Goal: Task Accomplishment & Management: Complete application form

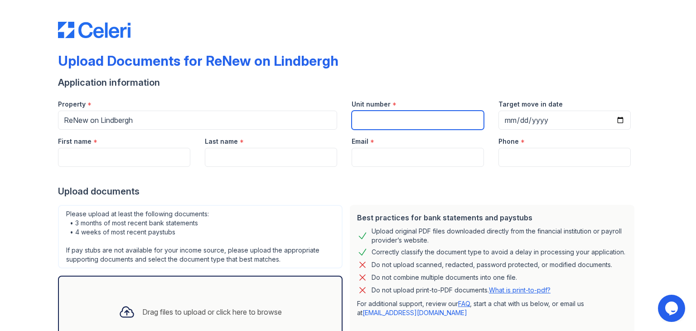
click at [381, 122] on input "Unit number" at bounding box center [418, 120] width 132 height 19
type input "C718"
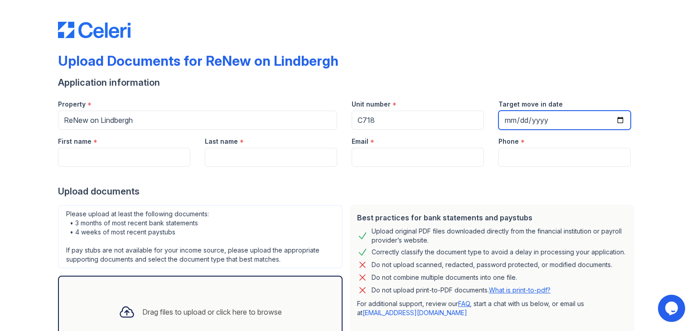
click at [506, 122] on input "Target move in date" at bounding box center [565, 120] width 132 height 19
type input "2925-08-27"
type input "[DATE]"
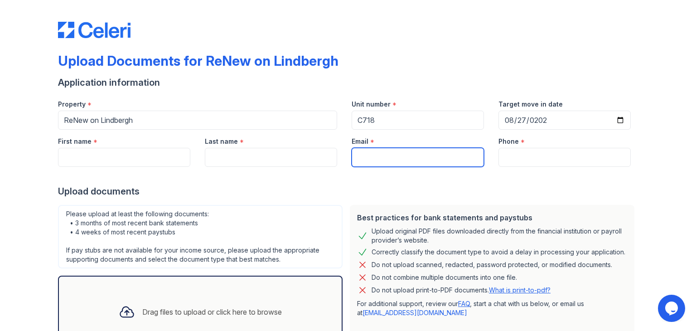
click at [409, 154] on input "Email" at bounding box center [418, 157] width 132 height 19
type input "[EMAIL_ADDRESS][DOMAIN_NAME]"
type input "[PERSON_NAME]"
type input "8728181831"
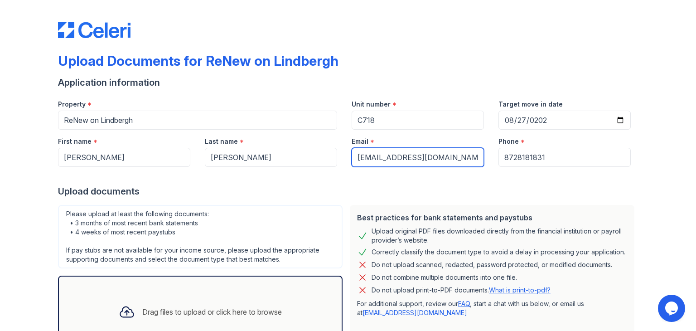
scroll to position [73, 0]
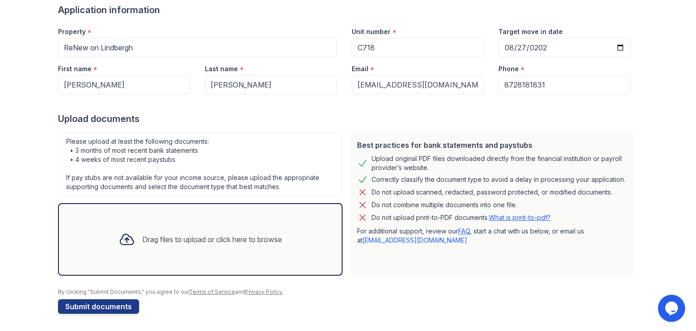
click at [174, 243] on div "Drag files to upload or click here to browse" at bounding box center [212, 239] width 140 height 11
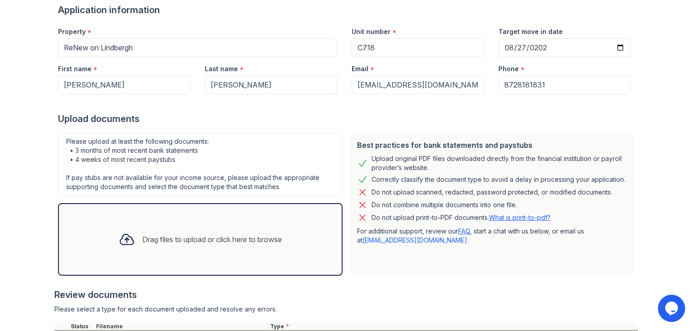
scroll to position [182, 0]
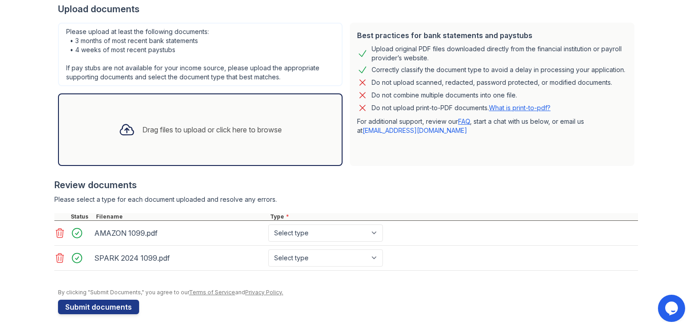
click at [135, 131] on div "Drag files to upload or click here to browse" at bounding box center [201, 129] width 178 height 31
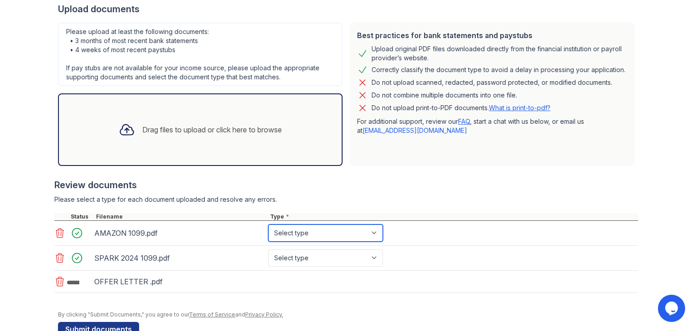
click at [317, 234] on select "Select type Paystub Bank Statement Offer Letter Tax Documents Benefit Award Let…" at bounding box center [325, 232] width 115 height 17
select select "other"
click at [268, 224] on select "Select type Paystub Bank Statement Offer Letter Tax Documents Benefit Award Let…" at bounding box center [325, 232] width 115 height 17
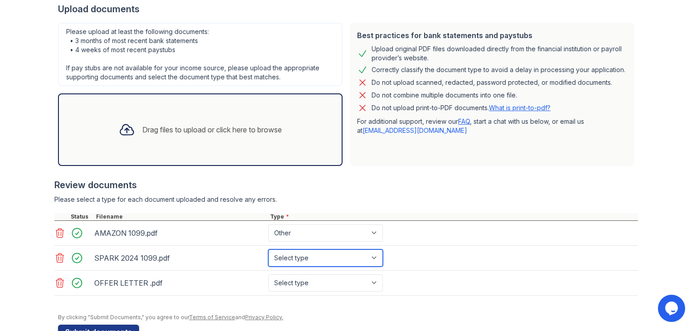
click at [308, 260] on select "Select type Paystub Bank Statement Offer Letter Tax Documents Benefit Award Let…" at bounding box center [325, 257] width 115 height 17
select select "other"
click at [268, 249] on select "Select type Paystub Bank Statement Offer Letter Tax Documents Benefit Award Let…" at bounding box center [325, 257] width 115 height 17
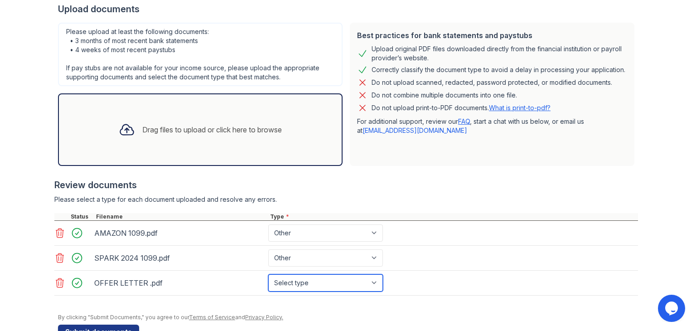
click at [288, 283] on select "Select type Paystub Bank Statement Offer Letter Tax Documents Benefit Award Let…" at bounding box center [325, 282] width 115 height 17
select select "other"
click at [268, 274] on select "Select type Paystub Bank Statement Offer Letter Tax Documents Benefit Award Let…" at bounding box center [325, 282] width 115 height 17
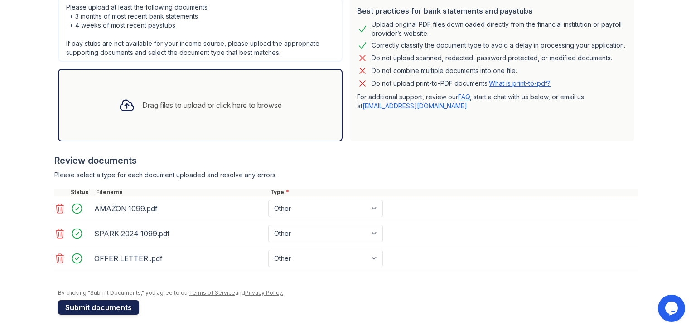
click at [99, 302] on button "Submit documents" at bounding box center [98, 307] width 81 height 15
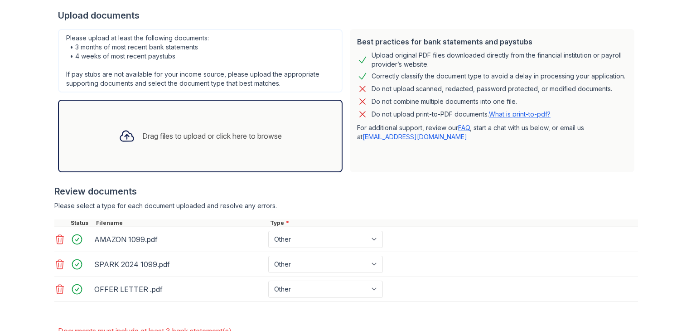
scroll to position [196, 0]
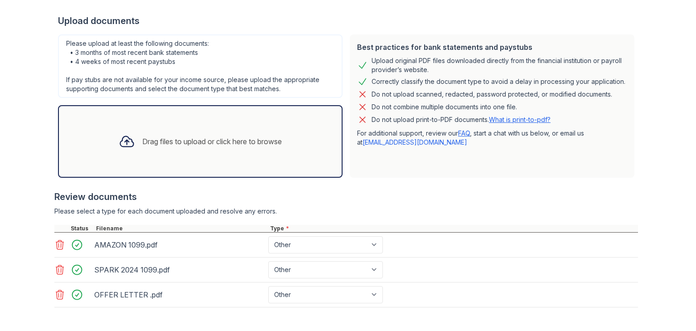
click at [120, 143] on icon at bounding box center [126, 141] width 13 height 10
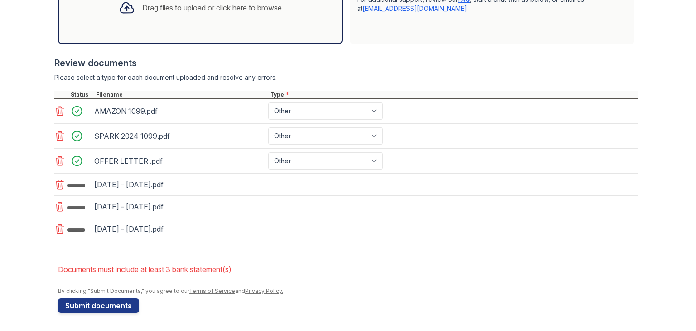
scroll to position [335, 0]
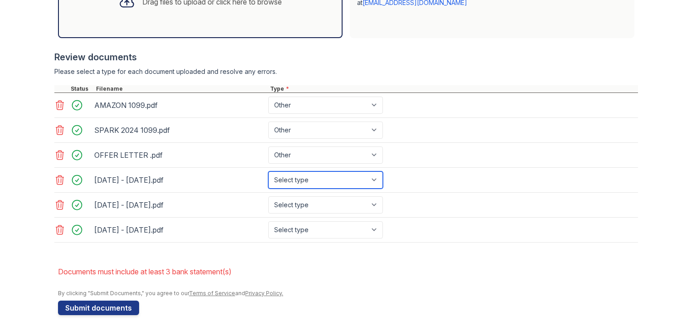
click at [312, 182] on select "Select type Paystub Bank Statement Offer Letter Tax Documents Benefit Award Let…" at bounding box center [325, 179] width 115 height 17
select select "bank_statement"
click at [268, 171] on select "Select type Paystub Bank Statement Offer Letter Tax Documents Benefit Award Let…" at bounding box center [325, 179] width 115 height 17
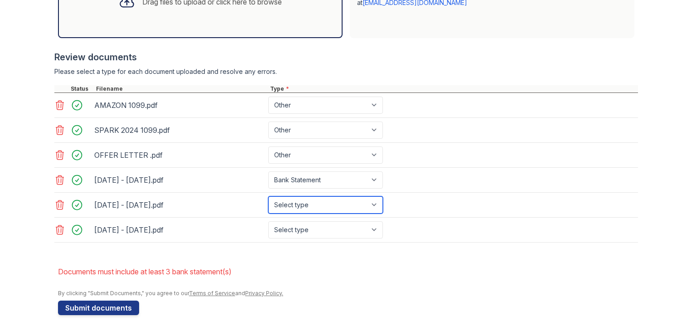
click at [286, 207] on select "Select type Paystub Bank Statement Offer Letter Tax Documents Benefit Award Let…" at bounding box center [325, 204] width 115 height 17
select select "bank_statement"
click at [268, 196] on select "Select type Paystub Bank Statement Offer Letter Tax Documents Benefit Award Let…" at bounding box center [325, 204] width 115 height 17
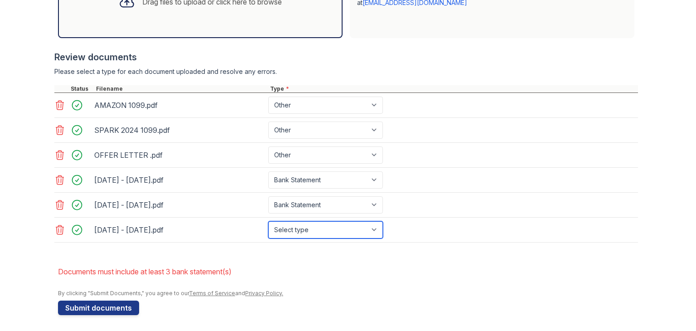
click at [283, 224] on select "Select type Paystub Bank Statement Offer Letter Tax Documents Benefit Award Let…" at bounding box center [325, 229] width 115 height 17
select select "bank_statement"
click at [268, 221] on select "Select type Paystub Bank Statement Offer Letter Tax Documents Benefit Award Let…" at bounding box center [325, 229] width 115 height 17
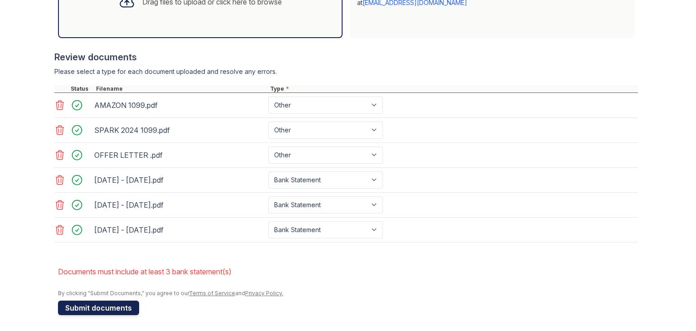
click at [89, 306] on button "Submit documents" at bounding box center [98, 308] width 81 height 15
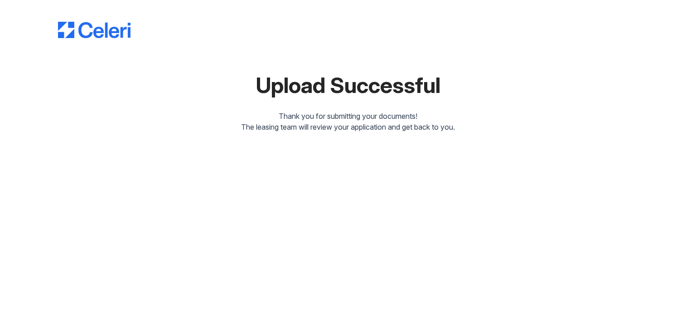
click at [576, 33] on div at bounding box center [348, 21] width 580 height 34
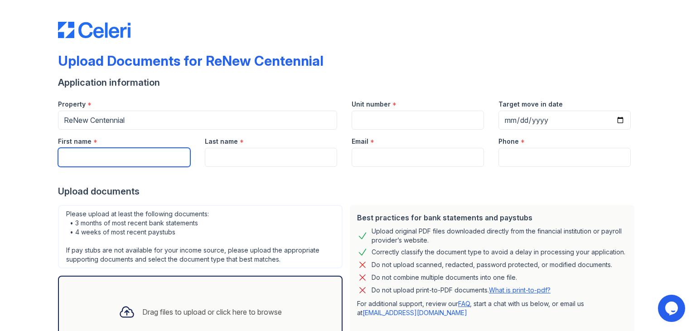
click at [98, 155] on input "First name" at bounding box center [124, 157] width 132 height 19
type input "[PERSON_NAME]"
type input "[EMAIL_ADDRESS][DOMAIN_NAME]"
type input "8728181831"
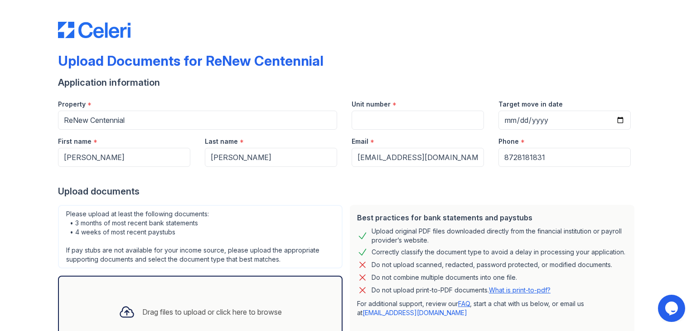
click at [401, 131] on div "Email *" at bounding box center [418, 139] width 132 height 18
click at [384, 126] on input "Unit number" at bounding box center [418, 120] width 132 height 19
type input "C718"
click at [523, 115] on input "Target move in date" at bounding box center [565, 120] width 132 height 19
type input "[DATE]"
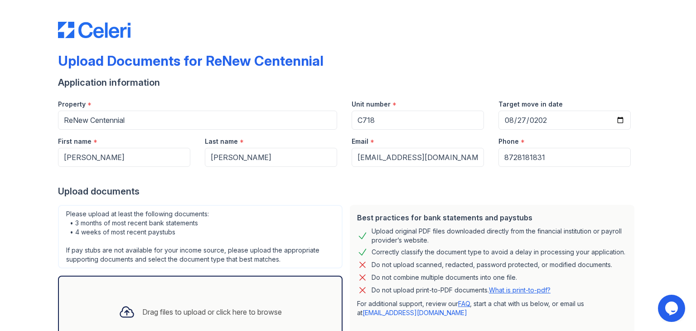
click at [443, 180] on div at bounding box center [348, 176] width 580 height 18
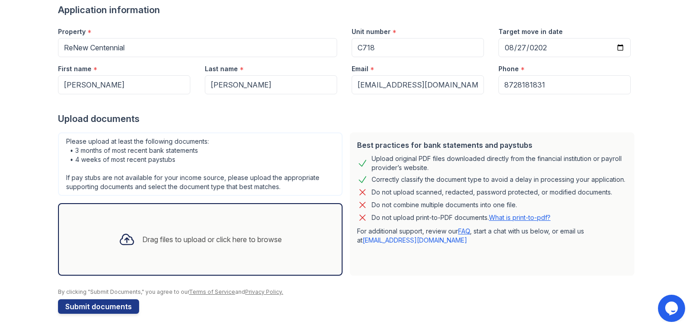
drag, startPoint x: 111, startPoint y: 306, endPoint x: 190, endPoint y: 208, distance: 125.7
click at [190, 209] on form "Application information Property * ReNew Centennial Unit number * C718 Target m…" at bounding box center [348, 159] width 580 height 310
click at [183, 242] on div "Drag files to upload or click here to browse" at bounding box center [212, 239] width 140 height 11
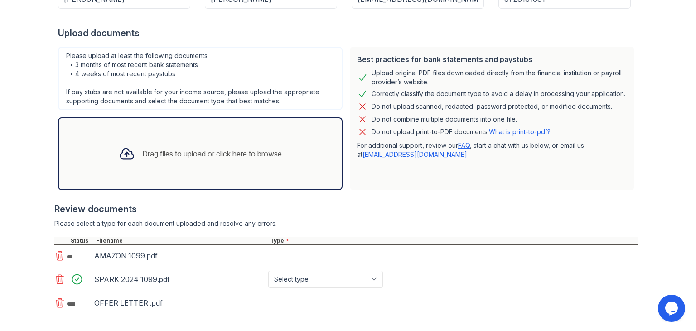
scroll to position [202, 0]
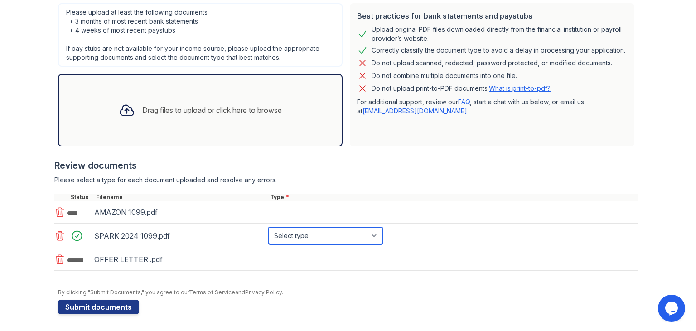
click at [289, 237] on select "Select type Paystub Bank Statement Offer Letter Tax Documents Benefit Award Let…" at bounding box center [325, 235] width 115 height 17
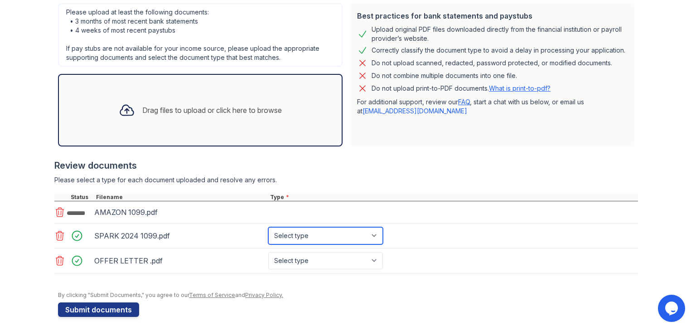
select select "other"
click at [268, 227] on select "Select type Paystub Bank Statement Offer Letter Tax Documents Benefit Award Let…" at bounding box center [325, 235] width 115 height 17
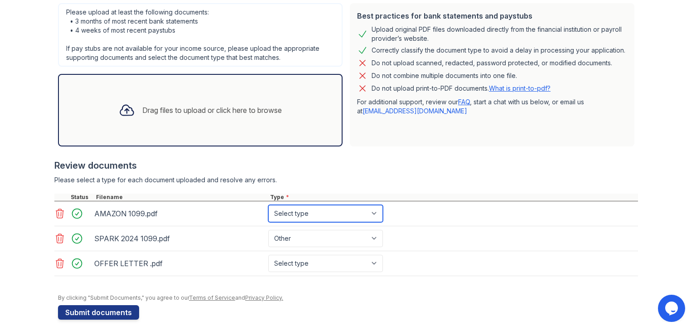
click at [291, 218] on select "Select type Paystub Bank Statement Offer Letter Tax Documents Benefit Award Let…" at bounding box center [325, 213] width 115 height 17
select select "other"
click at [268, 205] on select "Select type Paystub Bank Statement Offer Letter Tax Documents Benefit Award Let…" at bounding box center [325, 213] width 115 height 17
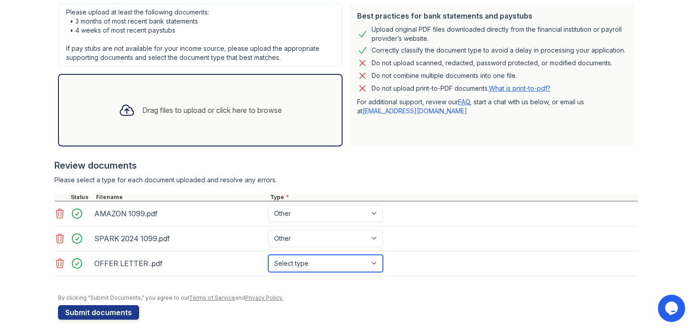
click at [281, 263] on select "Select type Paystub Bank Statement Offer Letter Tax Documents Benefit Award Let…" at bounding box center [325, 263] width 115 height 17
click at [59, 261] on icon at bounding box center [60, 263] width 8 height 9
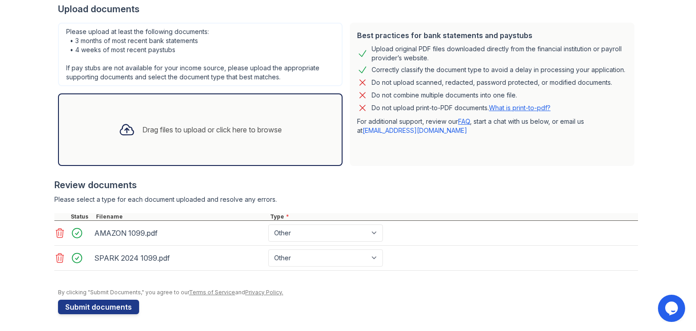
click at [189, 129] on div "Drag files to upload or click here to browse" at bounding box center [212, 129] width 140 height 11
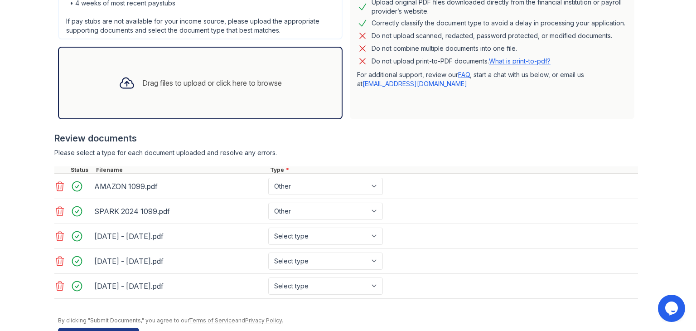
scroll to position [229, 0]
click at [290, 233] on select "Select type Paystub Bank Statement Offer Letter Tax Documents Benefit Award Let…" at bounding box center [325, 236] width 115 height 17
select select "bank_statement"
click at [268, 228] on select "Select type Paystub Bank Statement Offer Letter Tax Documents Benefit Award Let…" at bounding box center [325, 236] width 115 height 17
click at [287, 257] on select "Select type Paystub Bank Statement Offer Letter Tax Documents Benefit Award Let…" at bounding box center [325, 260] width 115 height 17
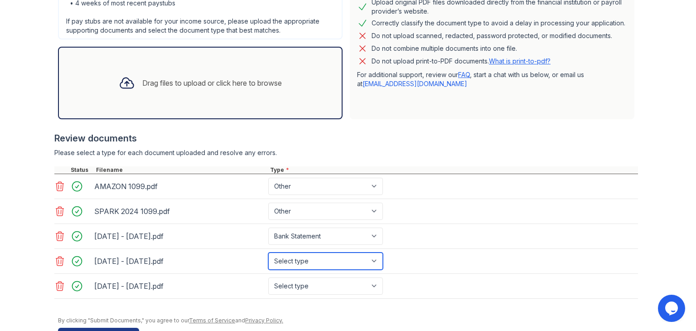
select select "bank_statement"
click at [268, 252] on select "Select type Paystub Bank Statement Offer Letter Tax Documents Benefit Award Let…" at bounding box center [325, 260] width 115 height 17
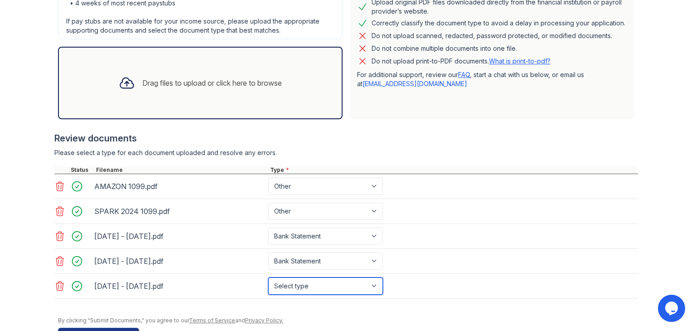
click at [295, 283] on select "Select type Paystub Bank Statement Offer Letter Tax Documents Benefit Award Let…" at bounding box center [325, 285] width 115 height 17
select select "bank_statement"
click at [268, 277] on select "Select type Paystub Bank Statement Offer Letter Tax Documents Benefit Award Let…" at bounding box center [325, 285] width 115 height 17
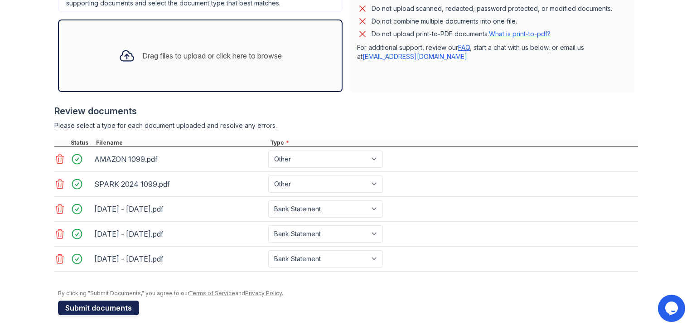
click at [85, 305] on button "Submit documents" at bounding box center [98, 308] width 81 height 15
